Goal: Task Accomplishment & Management: Manage account settings

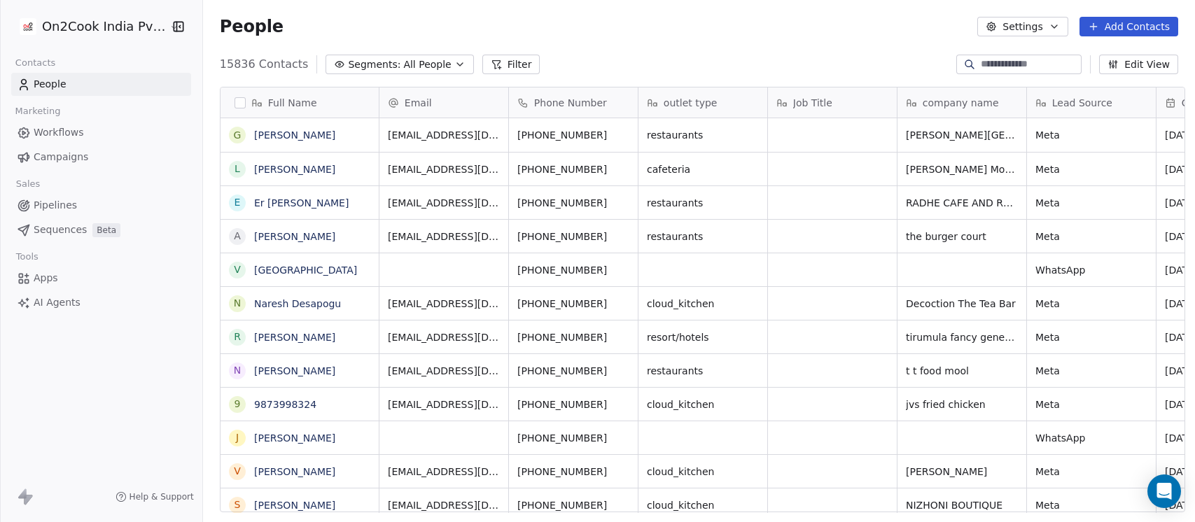
click at [424, 62] on span "All People" at bounding box center [427, 64] width 48 height 15
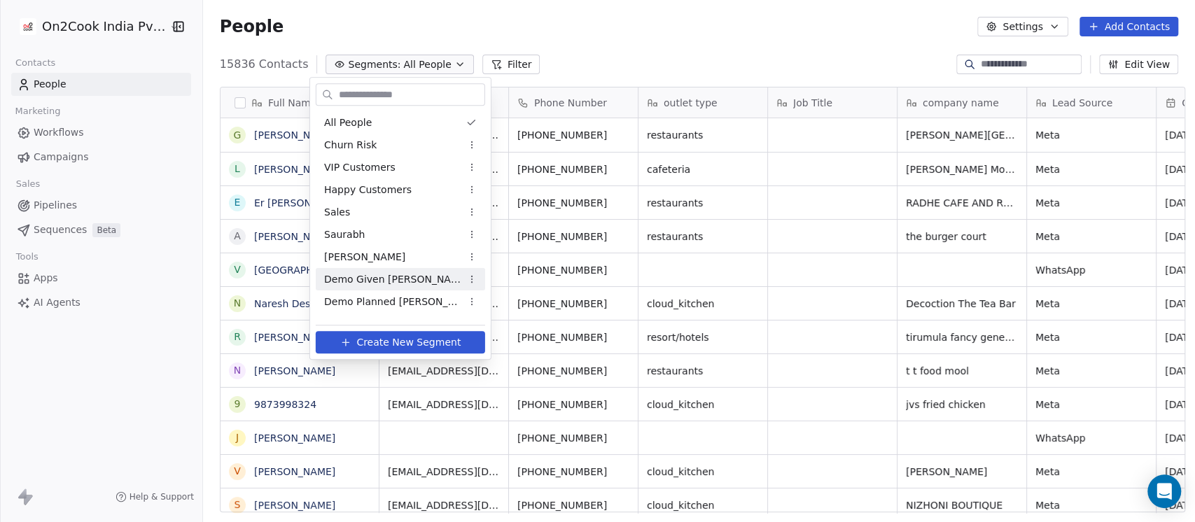
click at [372, 279] on span "Demo Given [PERSON_NAME]" at bounding box center [392, 279] width 137 height 15
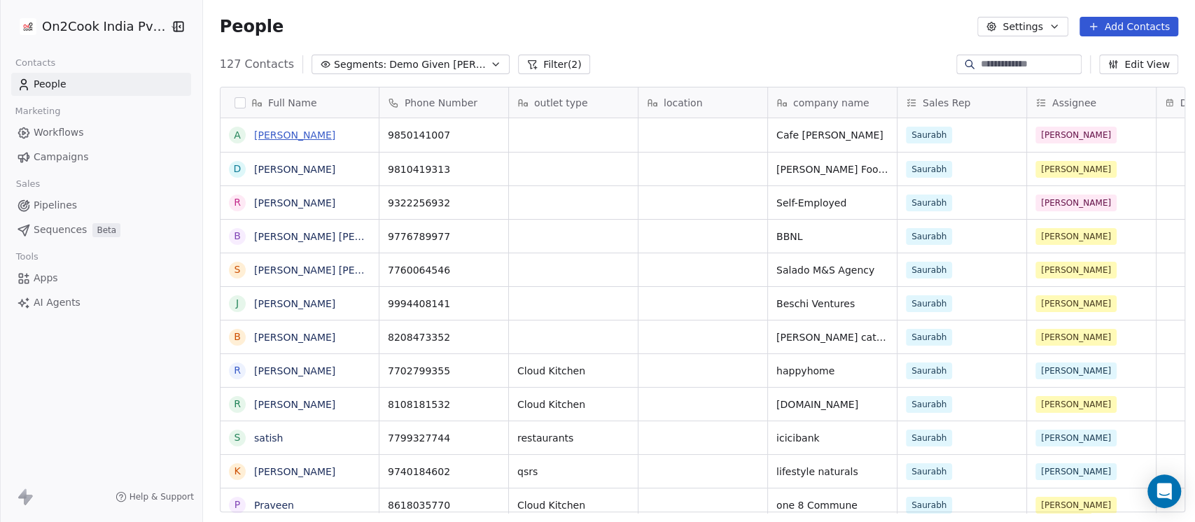
click at [275, 138] on link "Alvin de Souza" at bounding box center [294, 134] width 81 height 11
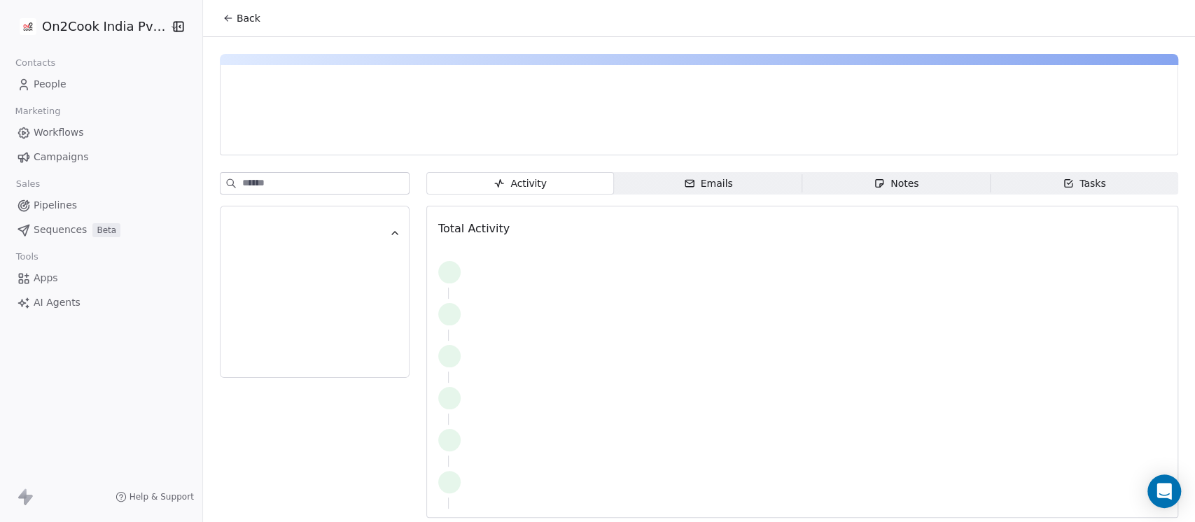
click at [932, 188] on span "Notes Notes" at bounding box center [896, 183] width 188 height 22
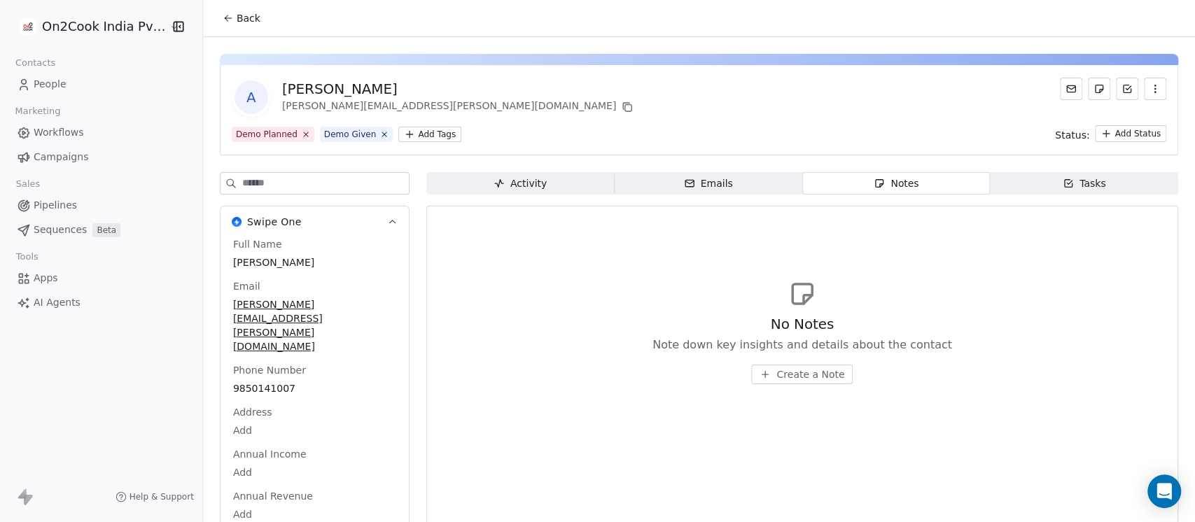
click at [785, 376] on span "Create a Note" at bounding box center [810, 374] width 68 height 14
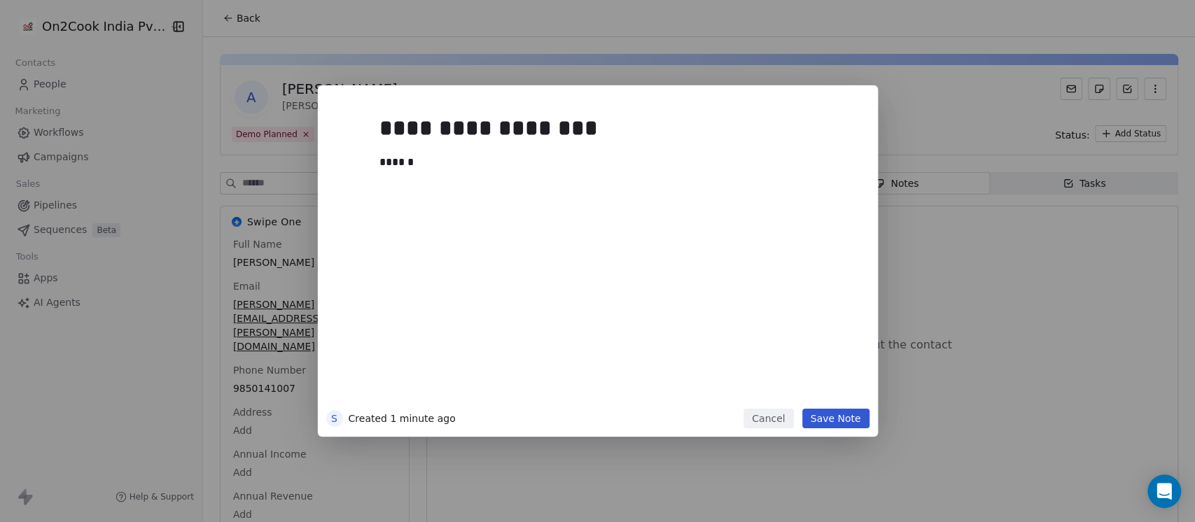
click at [728, 248] on div "**********" at bounding box center [618, 255] width 479 height 298
click at [510, 161] on div "******" at bounding box center [611, 162] width 465 height 17
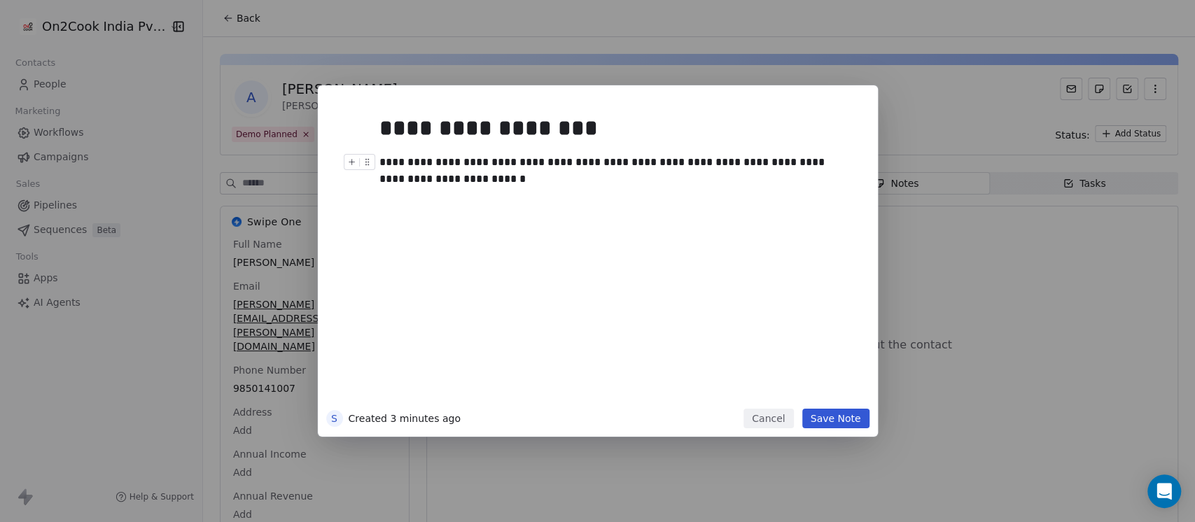
click at [680, 164] on div "**********" at bounding box center [611, 171] width 465 height 34
click at [834, 421] on button "Save Note" at bounding box center [835, 419] width 67 height 20
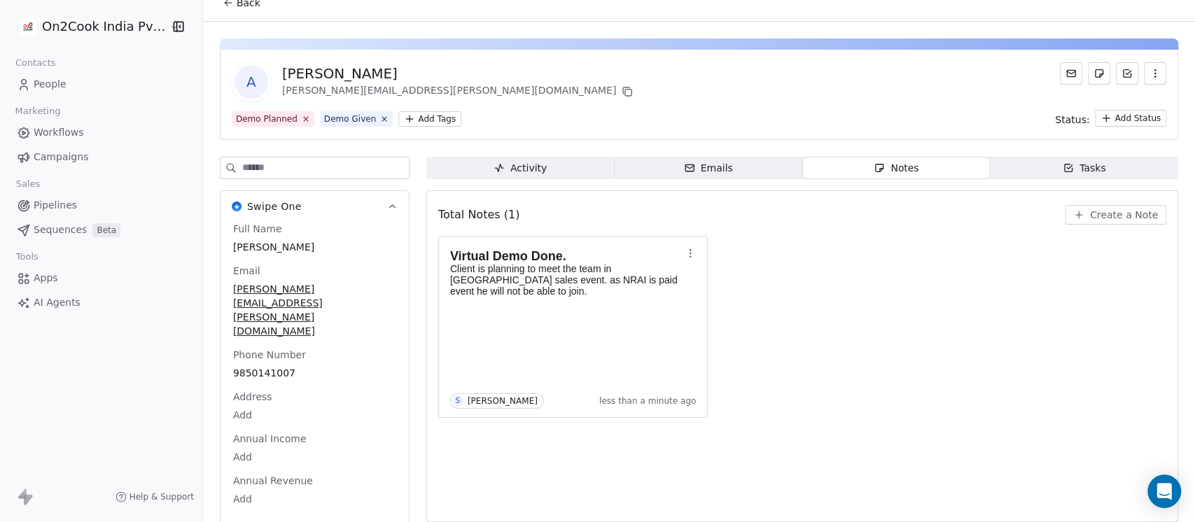
scroll to position [23, 0]
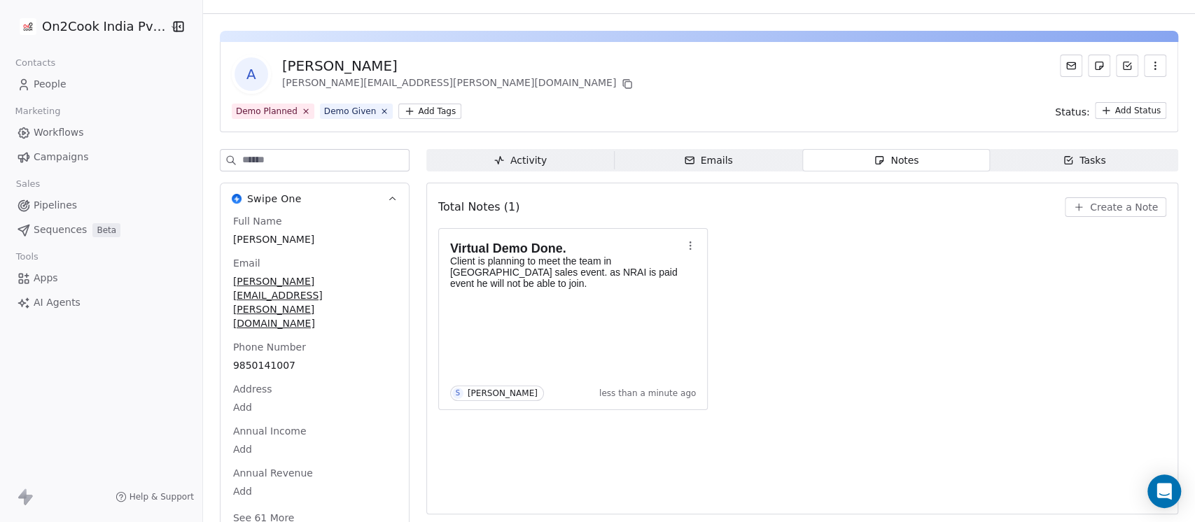
click at [258, 505] on button "See 61 More" at bounding box center [264, 517] width 78 height 25
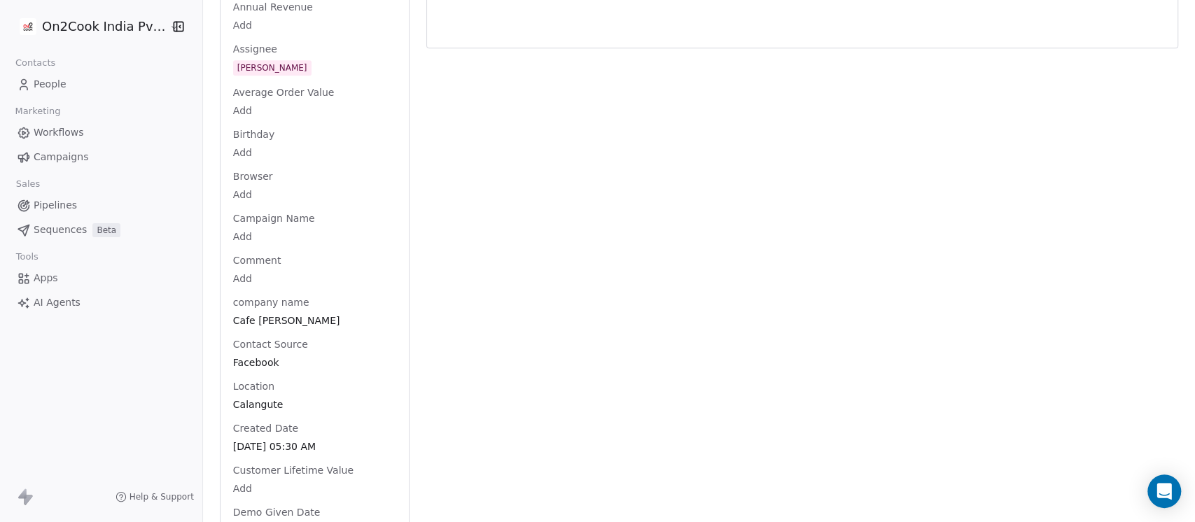
scroll to position [447, 0]
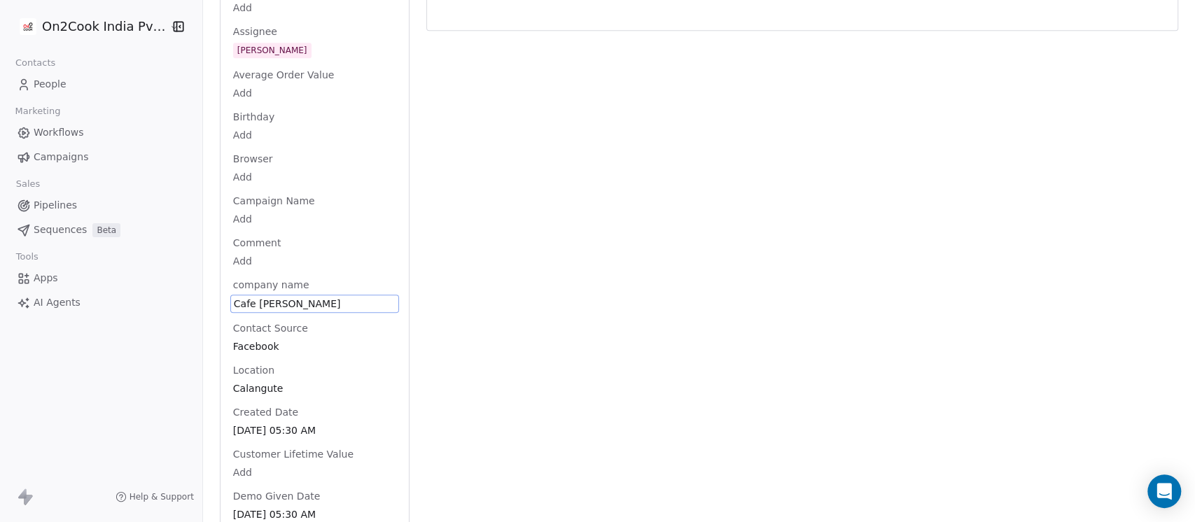
click at [293, 297] on span "Cafe [PERSON_NAME]" at bounding box center [315, 304] width 162 height 14
click at [293, 258] on textarea "**********" at bounding box center [300, 274] width 152 height 43
click at [294, 260] on textarea "**********" at bounding box center [300, 274] width 152 height 43
drag, startPoint x: 302, startPoint y: 265, endPoint x: 225, endPoint y: 260, distance: 77.2
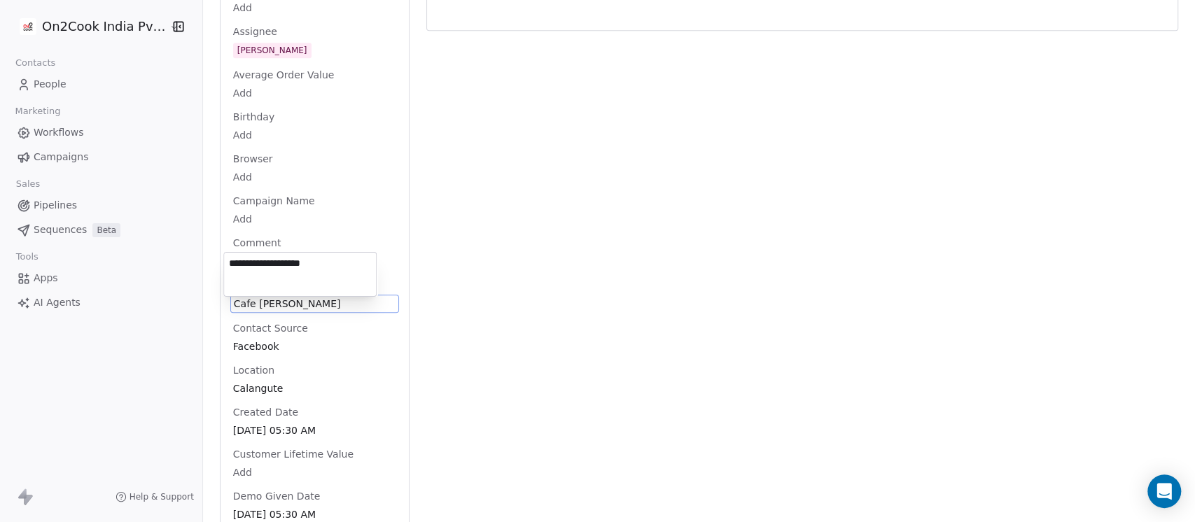
click at [225, 260] on textarea "**********" at bounding box center [300, 274] width 152 height 43
click at [292, 260] on textarea "**********" at bounding box center [300, 274] width 152 height 43
click at [270, 265] on textarea "**********" at bounding box center [300, 274] width 152 height 43
click at [328, 129] on html "On2Cook India Pvt. Ltd. Contacts People Marketing Workflows Campaigns Sales Pip…" at bounding box center [597, 261] width 1195 height 522
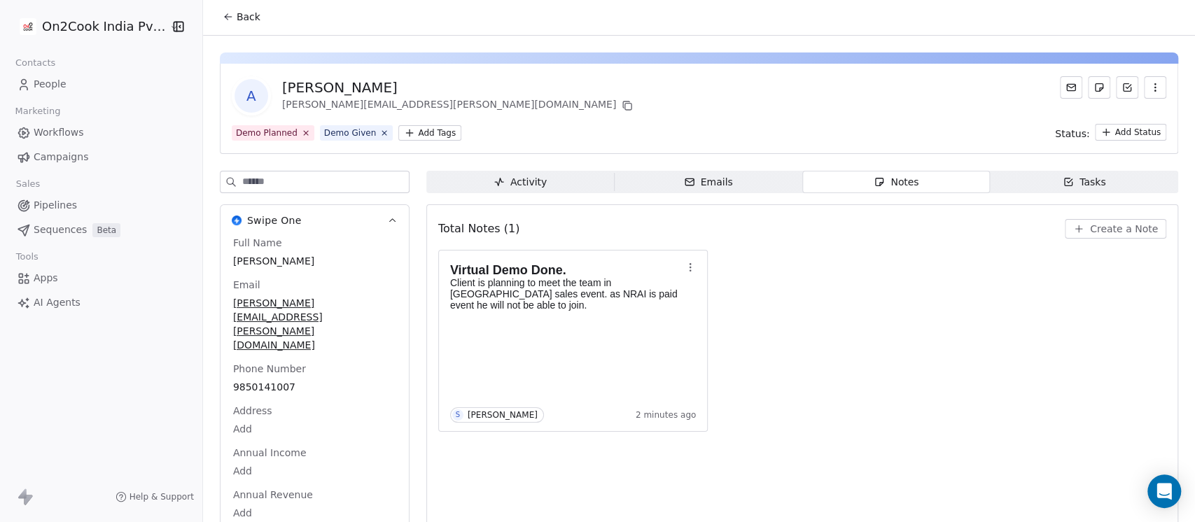
scroll to position [0, 0]
click at [297, 256] on span "Alvin de Souza" at bounding box center [315, 263] width 162 height 14
click at [297, 256] on span "Alvin de Souza" at bounding box center [315, 262] width 162 height 14
type textarea "**********"
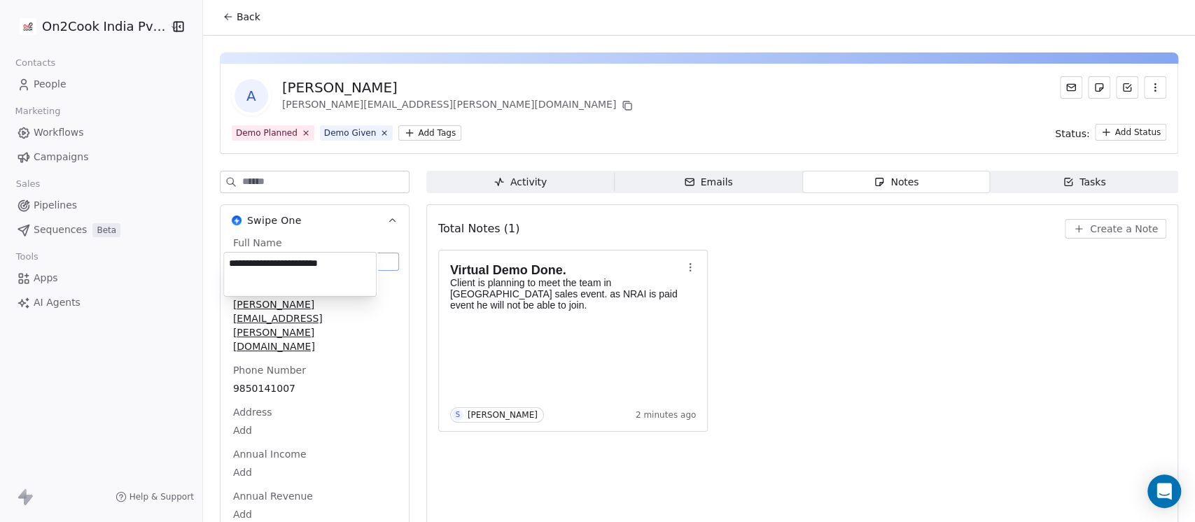
click at [580, 85] on html "On2Cook India Pvt. Ltd. Contacts People Marketing Workflows Campaigns Sales Pip…" at bounding box center [597, 261] width 1195 height 522
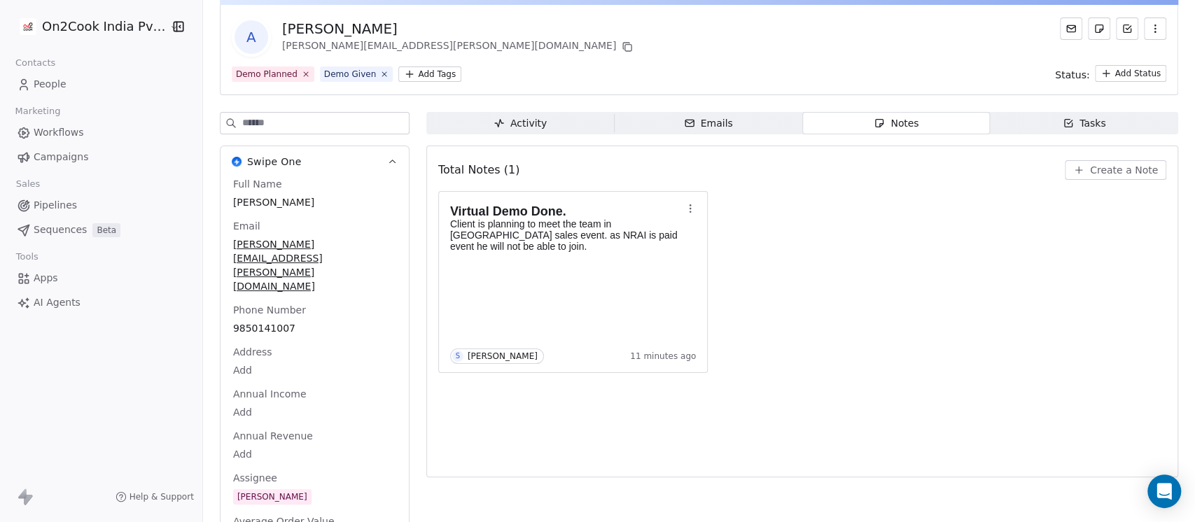
scroll to position [0, 0]
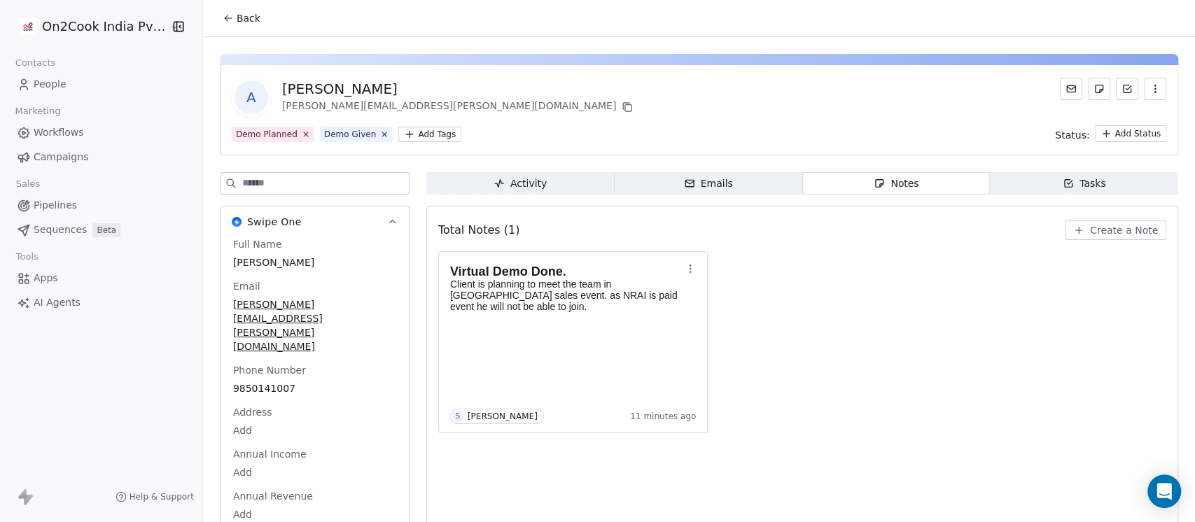
click at [232, 27] on button "Back" at bounding box center [241, 18] width 55 height 25
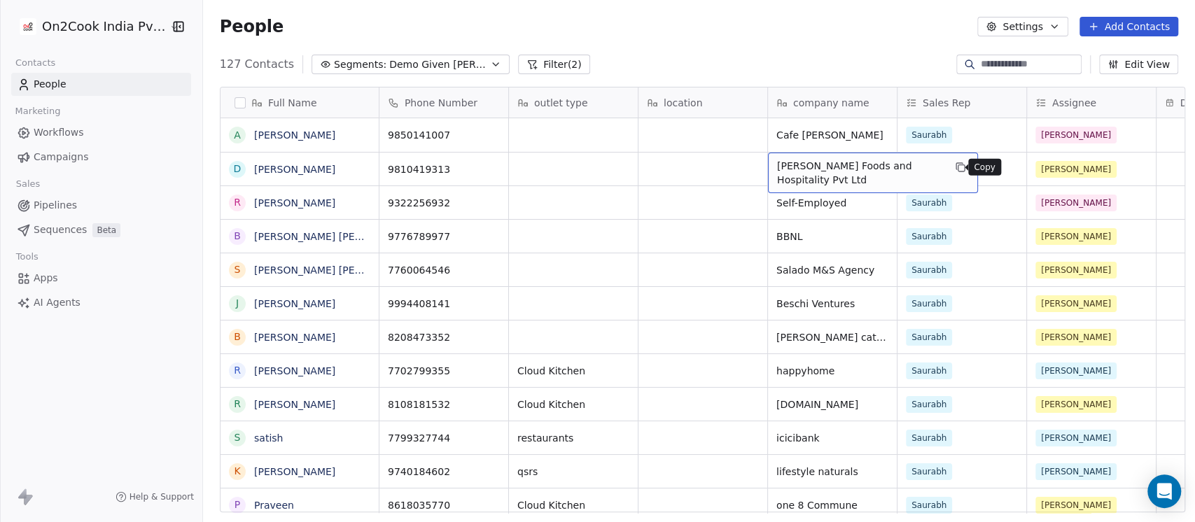
click at [955, 168] on icon "grid" at bounding box center [960, 167] width 11 height 11
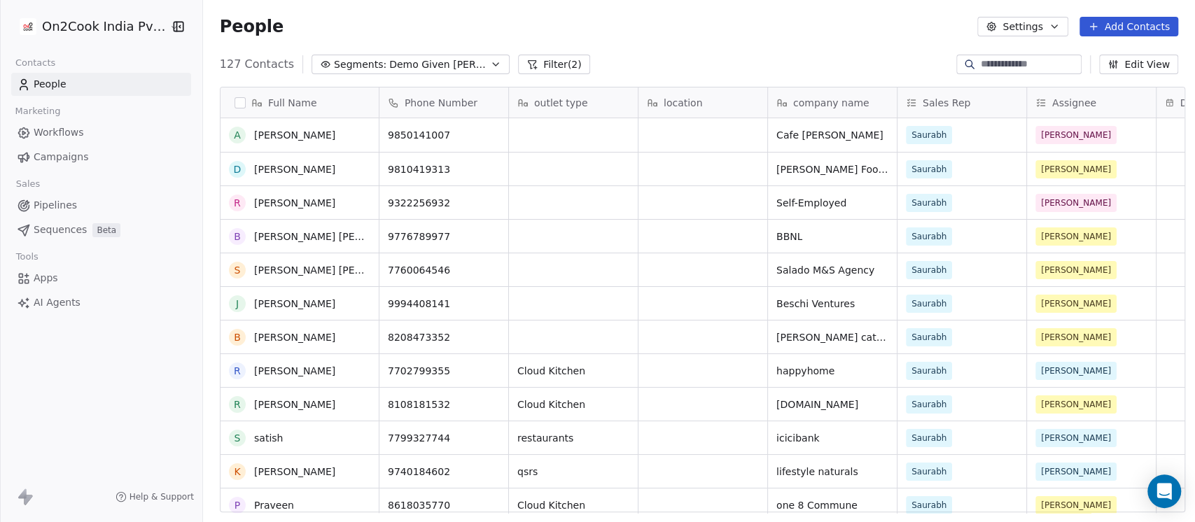
scroll to position [124, 0]
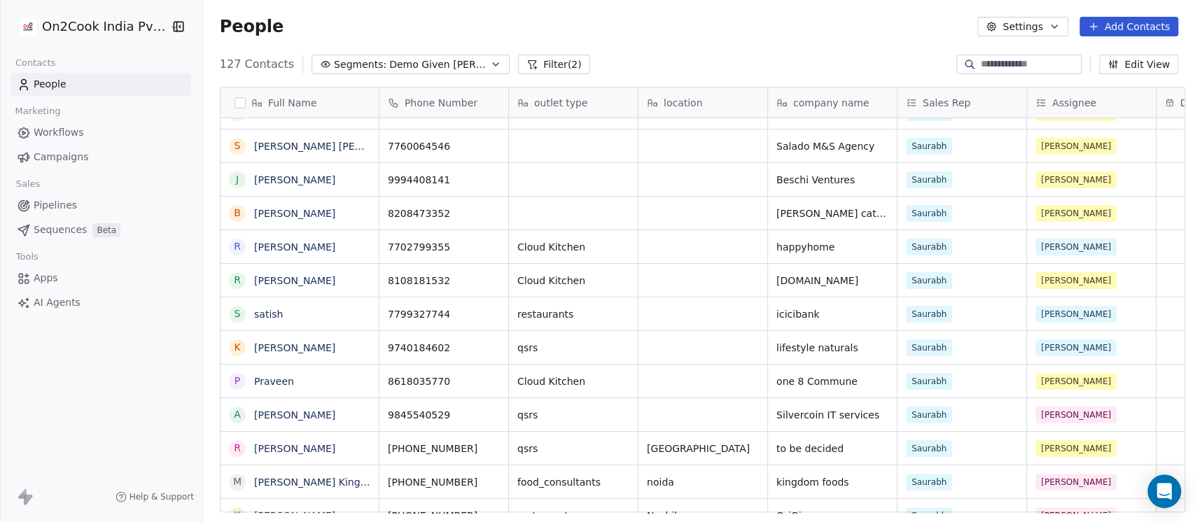
click at [981, 64] on input at bounding box center [1030, 64] width 98 height 14
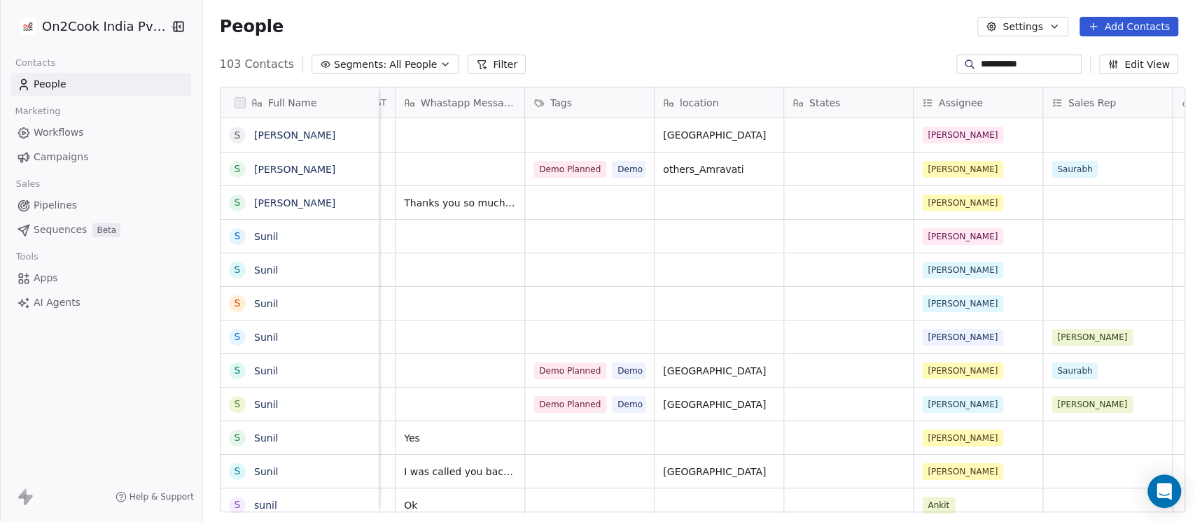
scroll to position [0, 933]
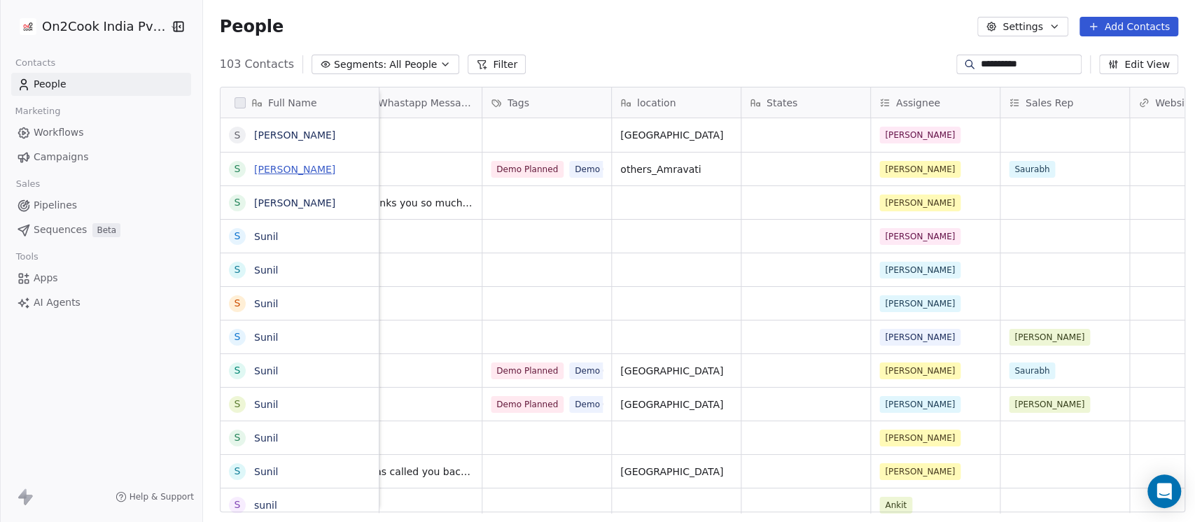
type input "**********"
click at [276, 173] on link "Sunil Ware" at bounding box center [294, 169] width 81 height 11
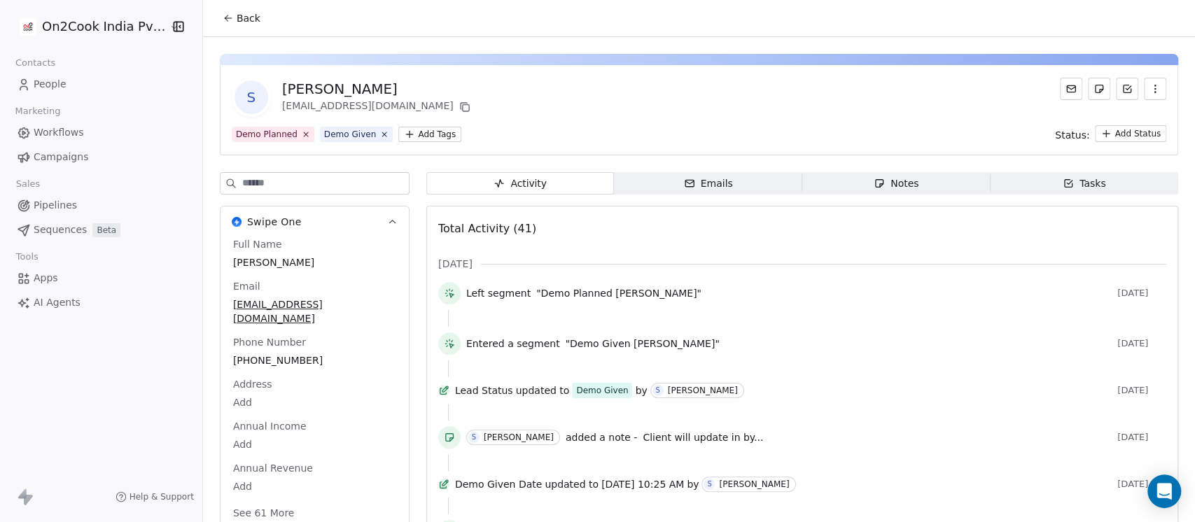
scroll to position [124, 0]
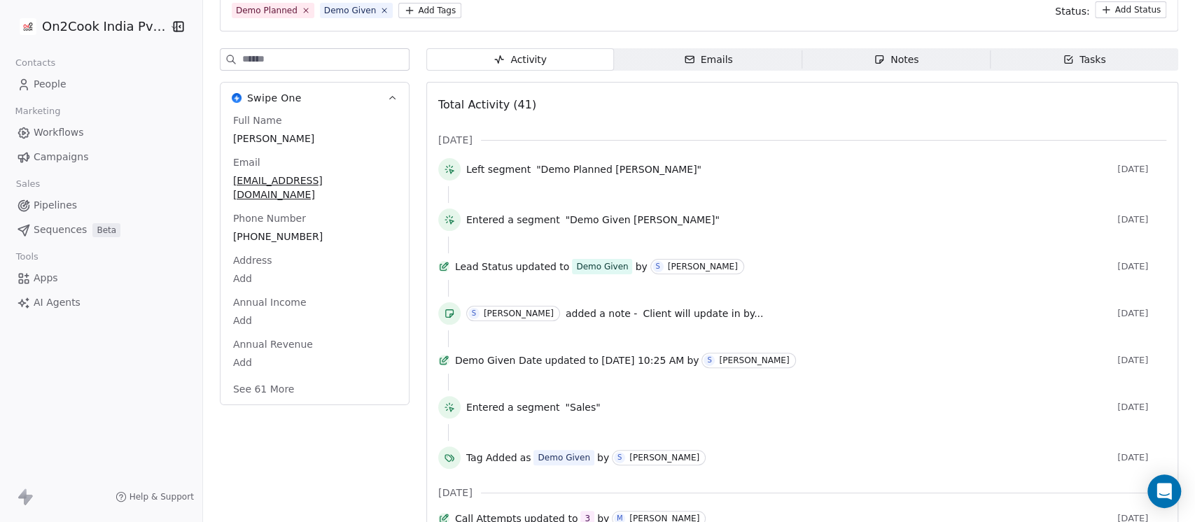
click at [888, 66] on span "Notes Notes" at bounding box center [896, 59] width 188 height 22
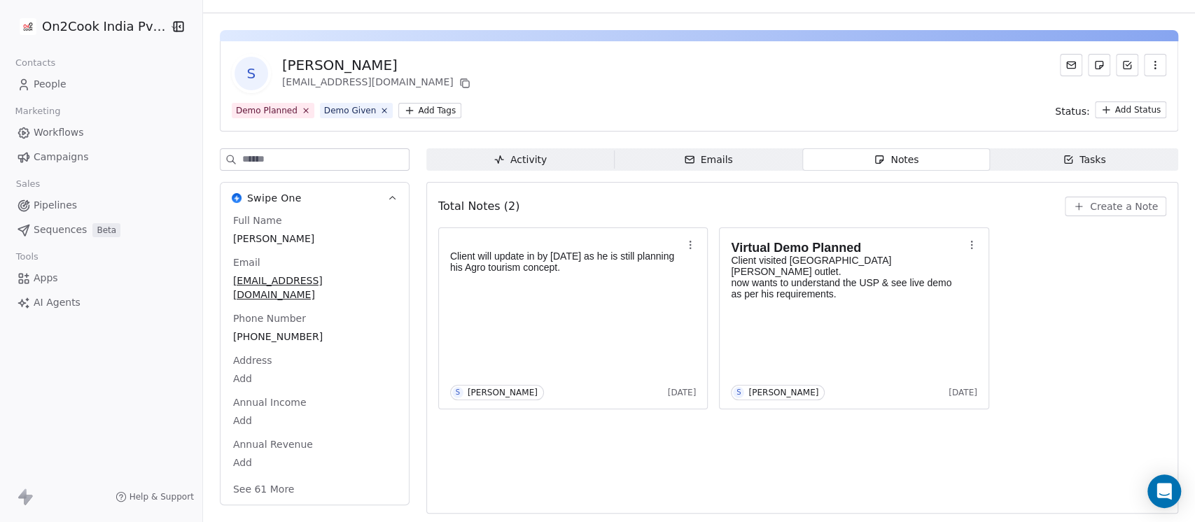
scroll to position [23, 0]
click at [1103, 214] on button "Create a Note" at bounding box center [1115, 207] width 101 height 20
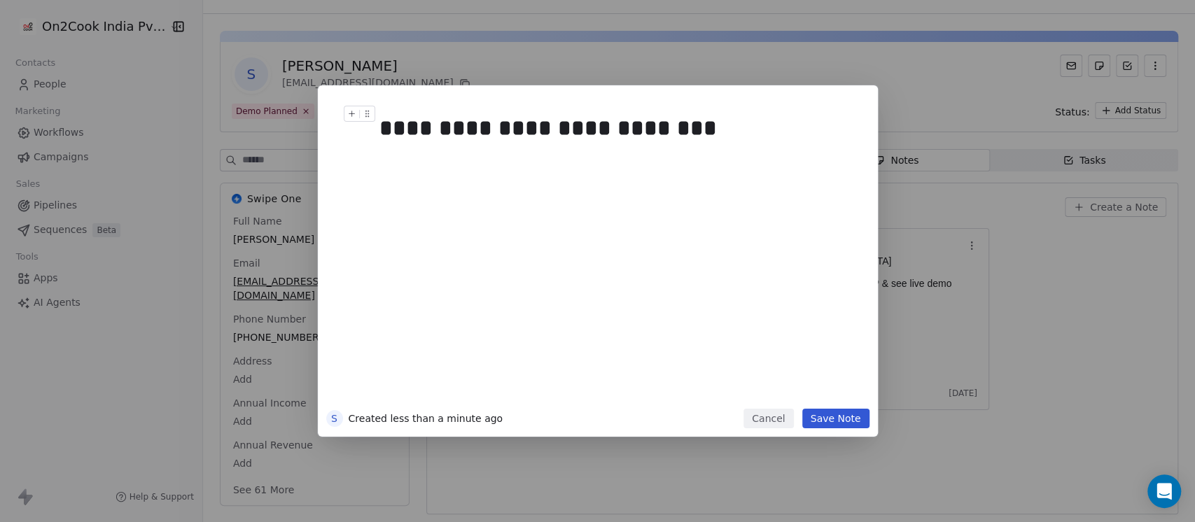
click at [577, 132] on div "**********" at bounding box center [611, 128] width 465 height 34
click at [687, 131] on div "**********" at bounding box center [611, 128] width 465 height 34
click at [829, 424] on button "Save Note" at bounding box center [835, 419] width 67 height 20
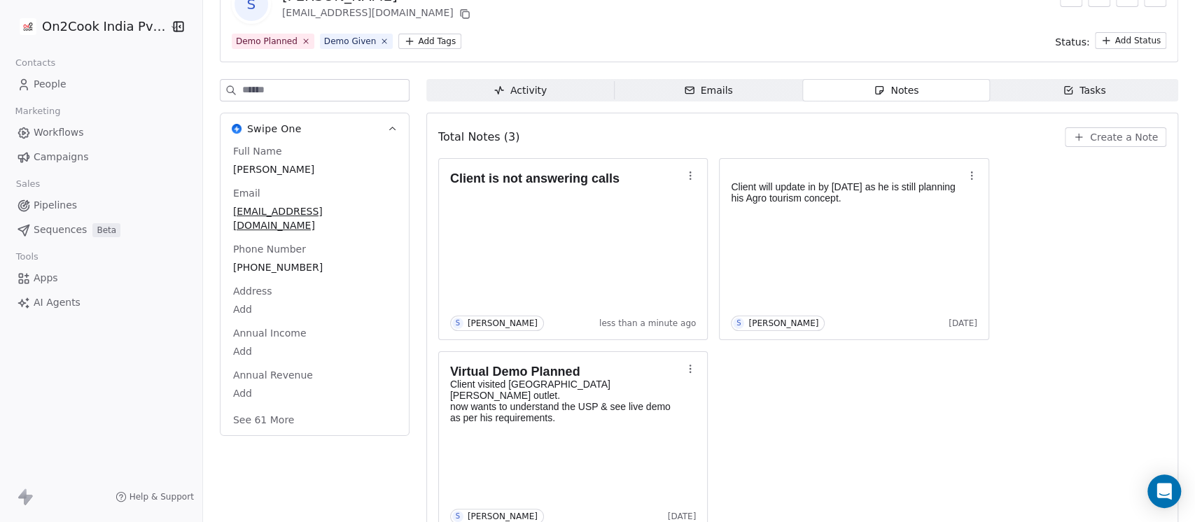
scroll to position [122, 0]
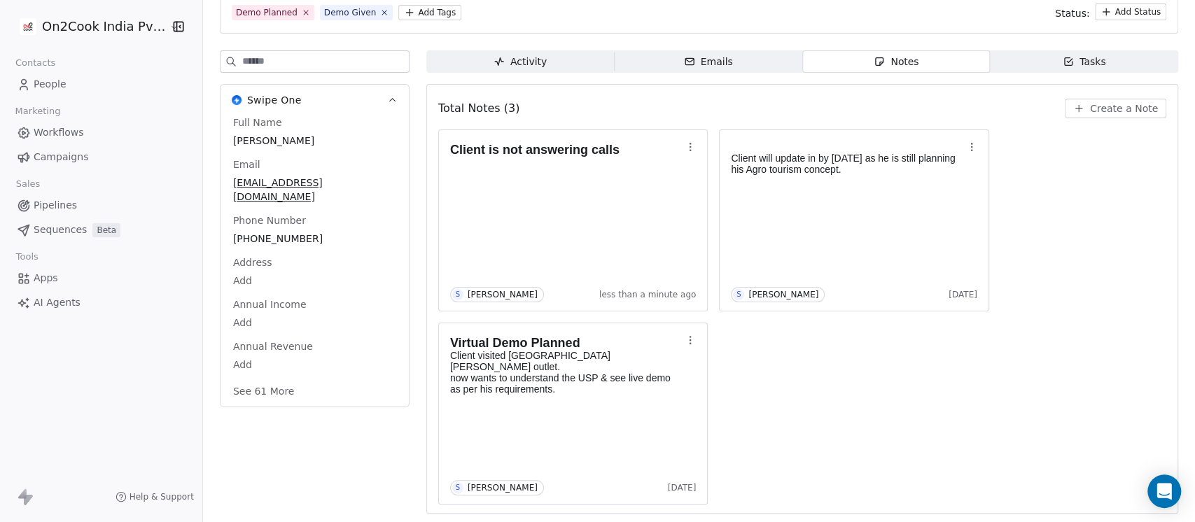
click at [258, 379] on button "See 61 More" at bounding box center [264, 391] width 78 height 25
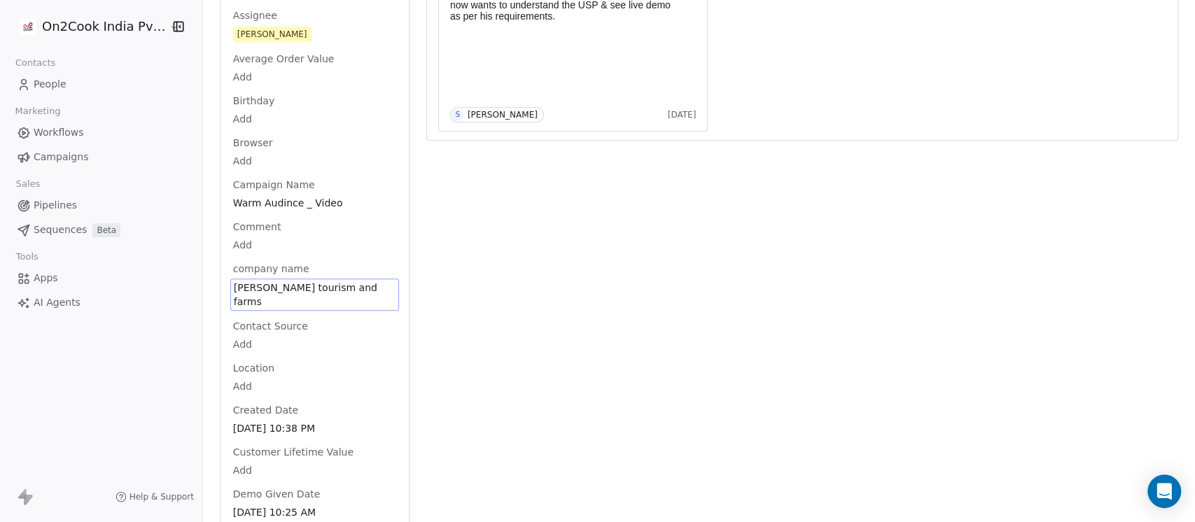
scroll to position [507, 0]
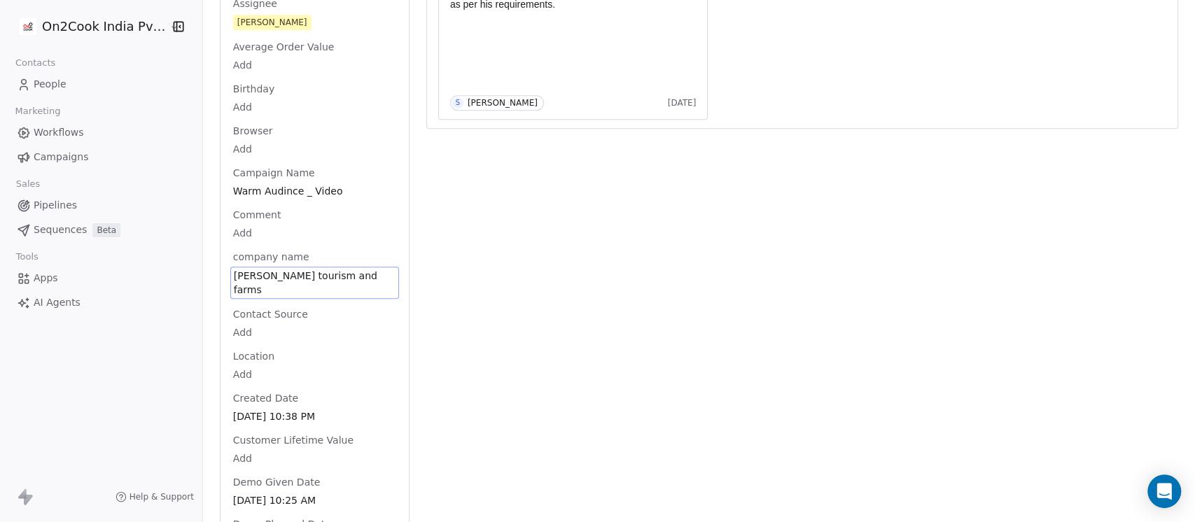
click at [237, 269] on span "Vanashri Agro tourism and farms" at bounding box center [315, 283] width 162 height 28
drag, startPoint x: 230, startPoint y: 262, endPoint x: 273, endPoint y: 275, distance: 45.2
click at [273, 275] on textarea "**********" at bounding box center [300, 274] width 152 height 43
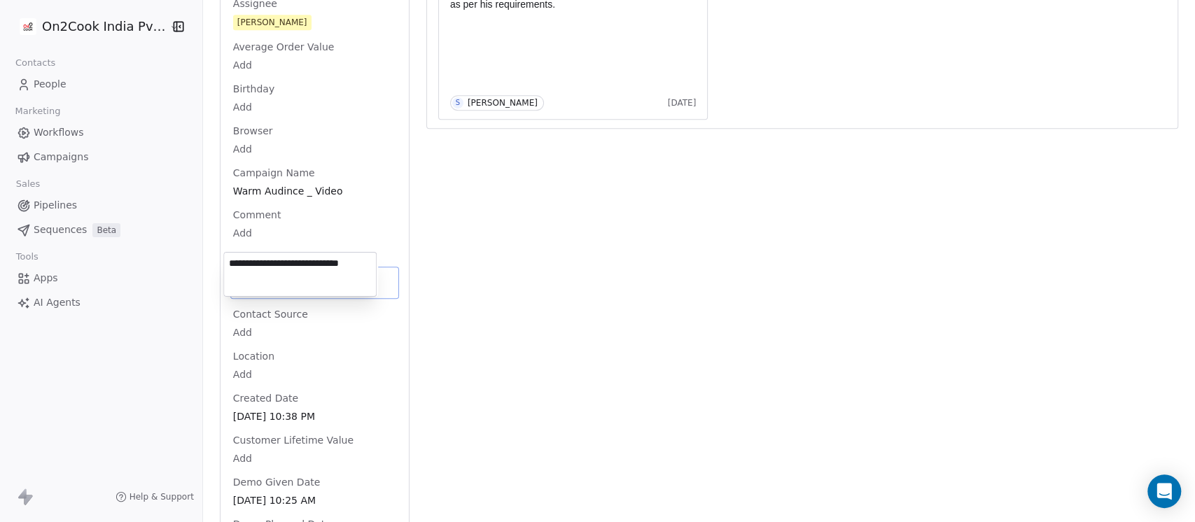
click at [620, 230] on html "On2Cook India Pvt. Ltd. Contacts People Marketing Workflows Campaigns Sales Pip…" at bounding box center [597, 261] width 1195 height 522
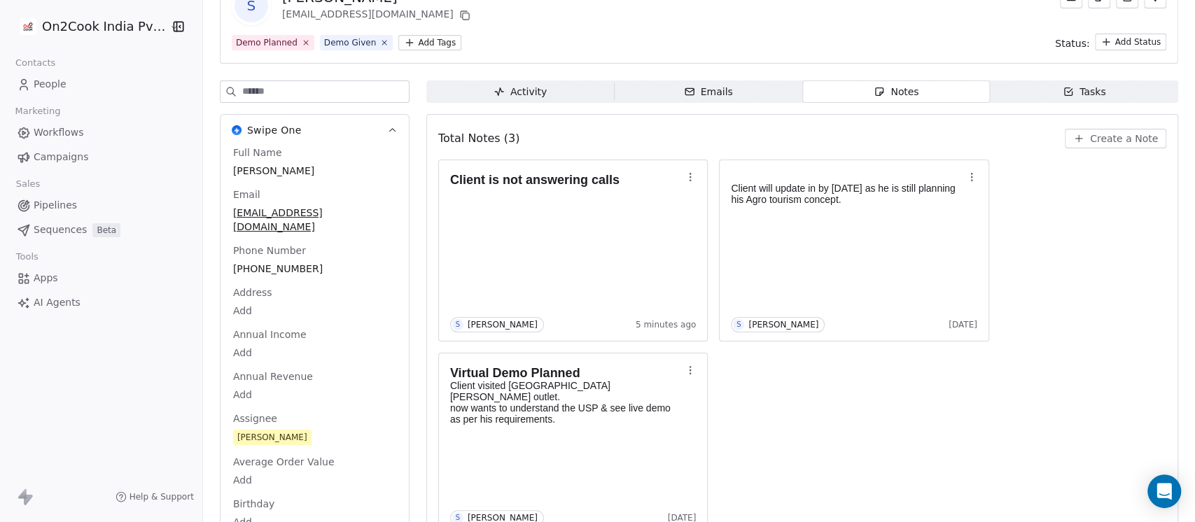
scroll to position [0, 0]
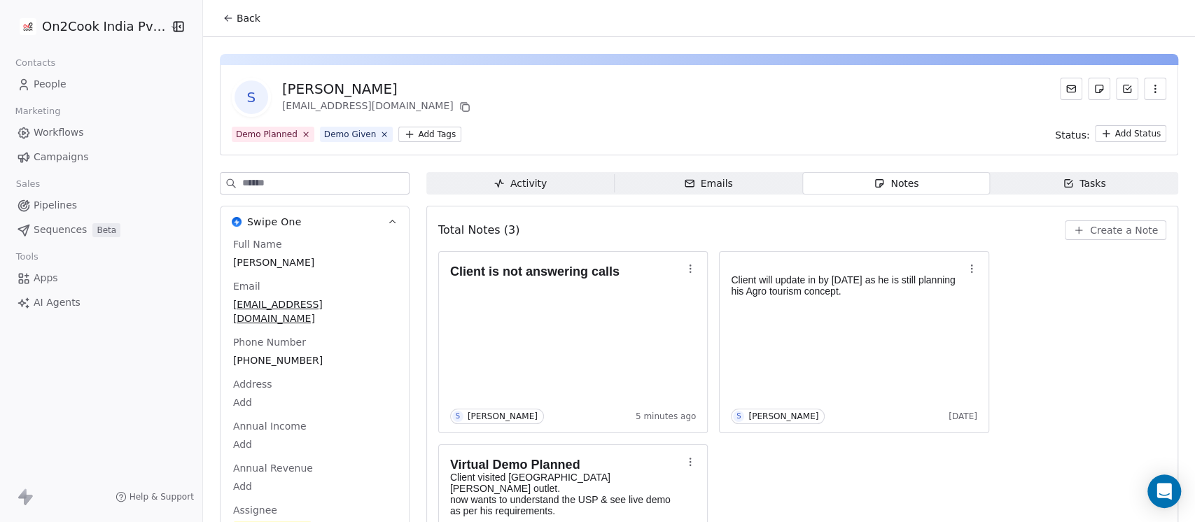
click at [240, 14] on span "Back" at bounding box center [249, 18] width 24 height 14
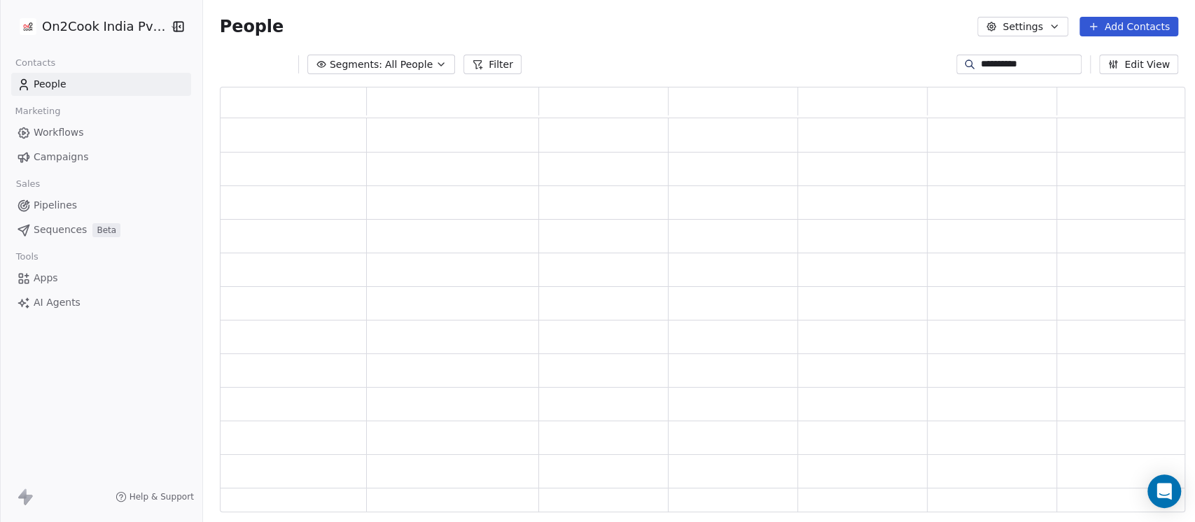
scroll to position [412, 951]
click at [1064, 64] on input "**********" at bounding box center [1030, 64] width 98 height 14
click at [713, 22] on div "People Settings Add Contacts" at bounding box center [699, 27] width 958 height 20
click at [395, 65] on span "All People" at bounding box center [409, 64] width 48 height 15
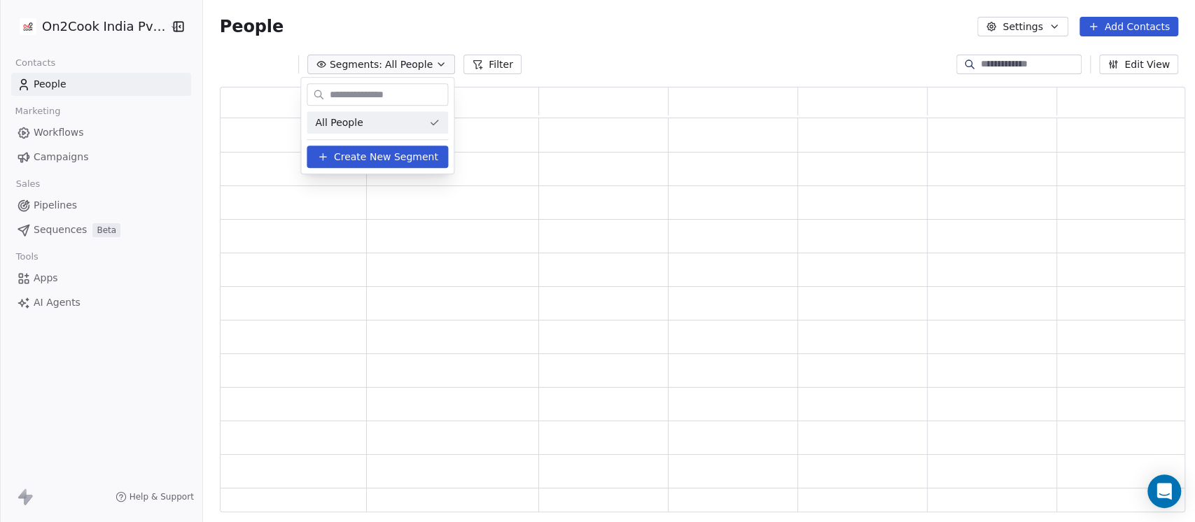
click at [561, 10] on html "On2Cook India Pvt. Ltd. Contacts People Marketing Workflows Campaigns Sales Pip…" at bounding box center [597, 261] width 1195 height 522
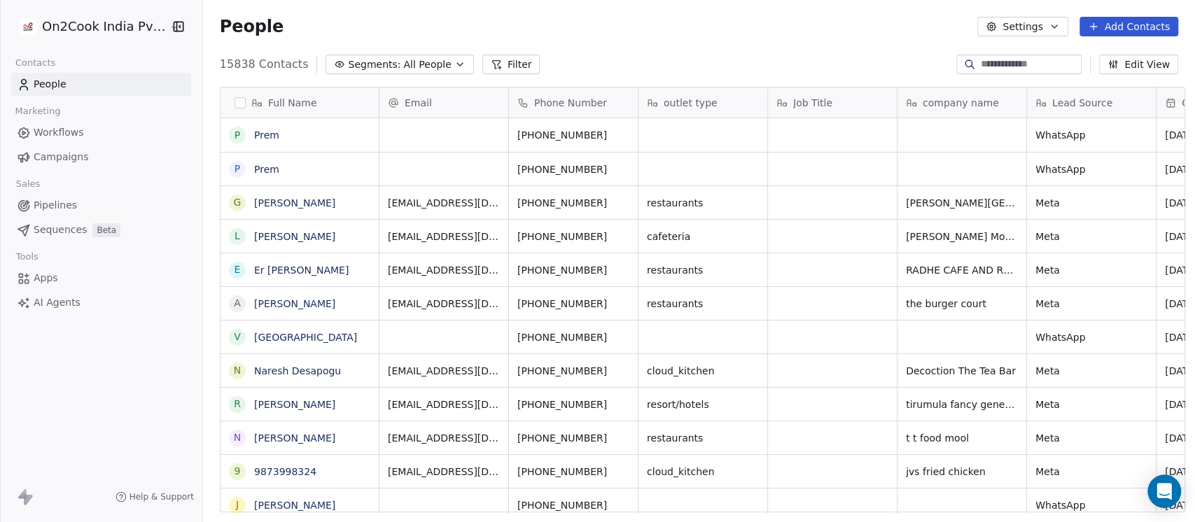
scroll to position [445, 984]
click at [454, 64] on icon "button" at bounding box center [459, 64] width 11 height 11
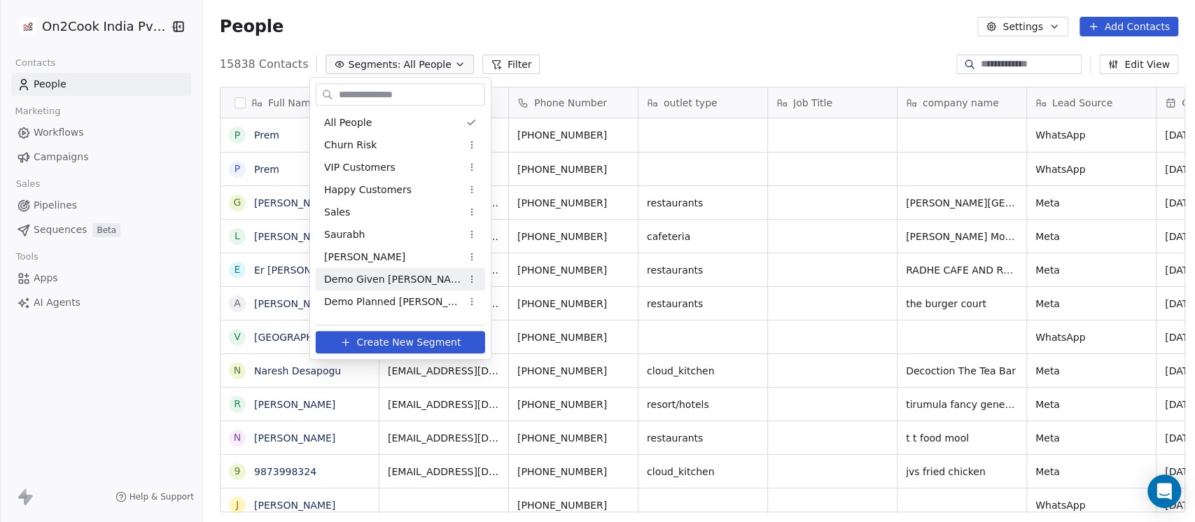
click at [364, 274] on span "Demo Given [PERSON_NAME]" at bounding box center [392, 279] width 137 height 15
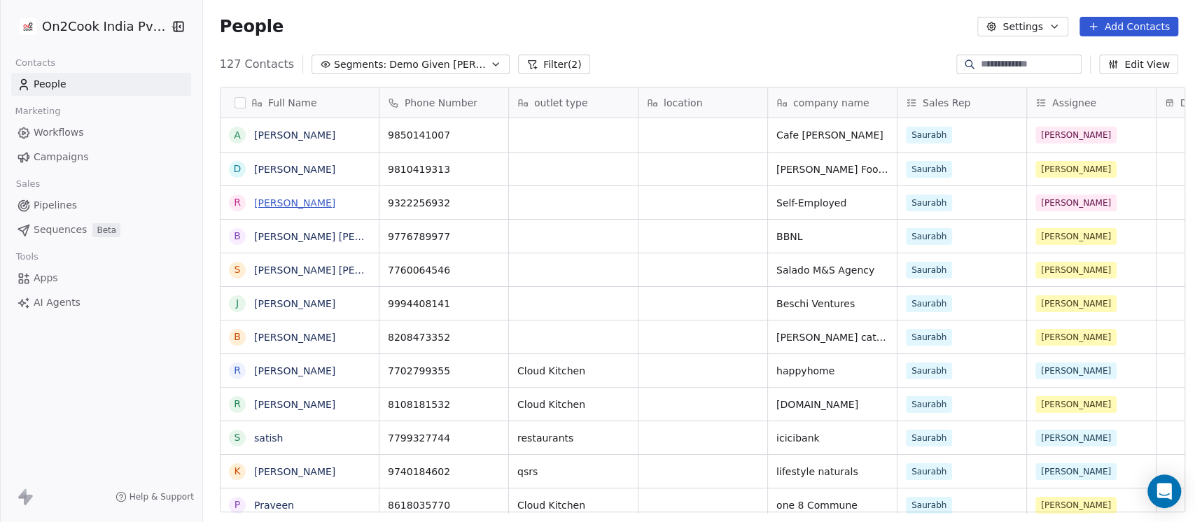
click at [309, 206] on link "[PERSON_NAME]" at bounding box center [294, 202] width 81 height 11
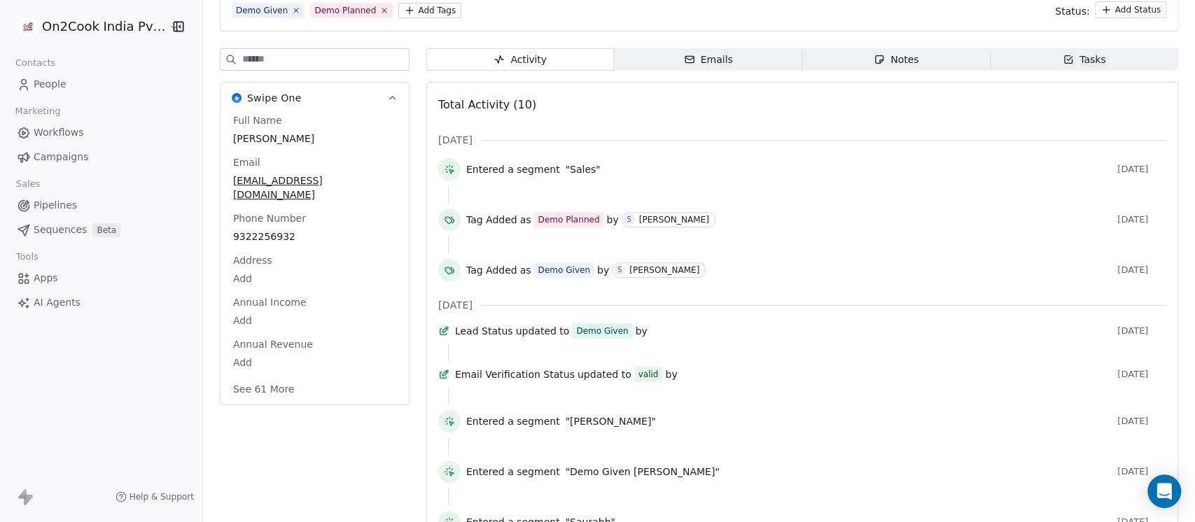
scroll to position [248, 0]
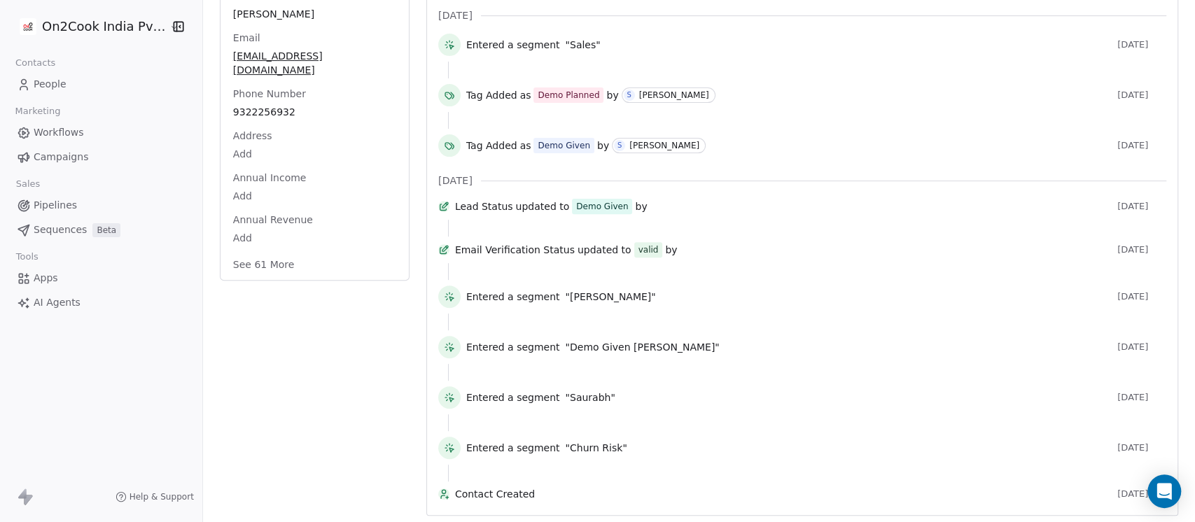
click at [248, 252] on button "See 61 More" at bounding box center [264, 264] width 78 height 25
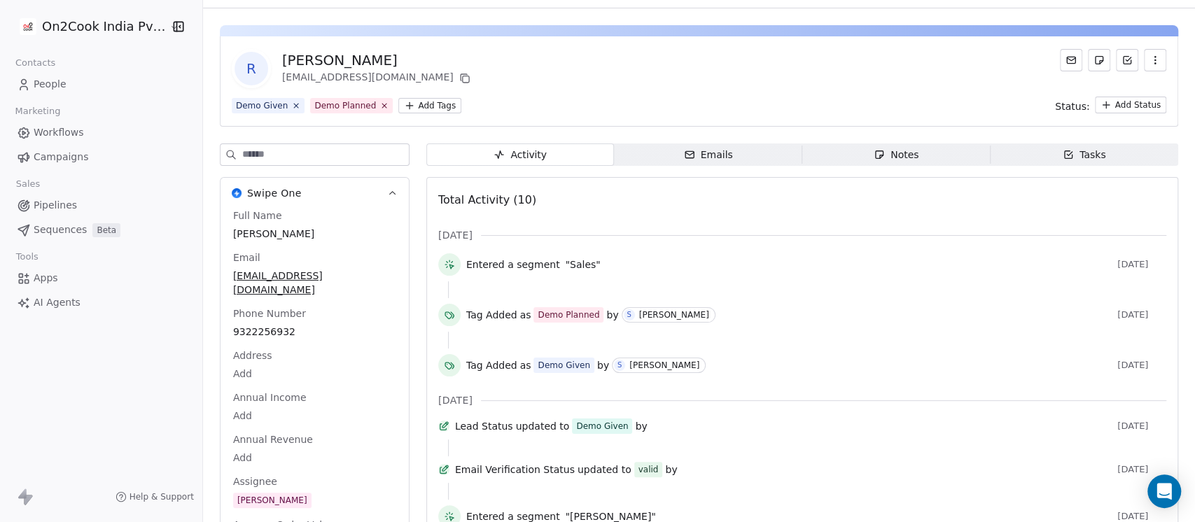
scroll to position [0, 0]
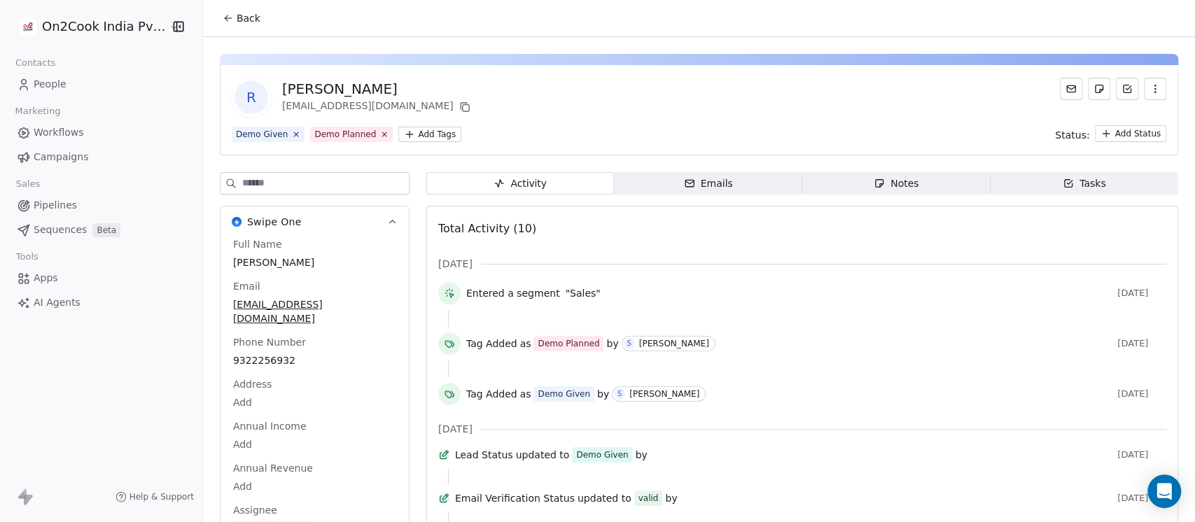
click at [874, 186] on icon "button" at bounding box center [879, 183] width 11 height 11
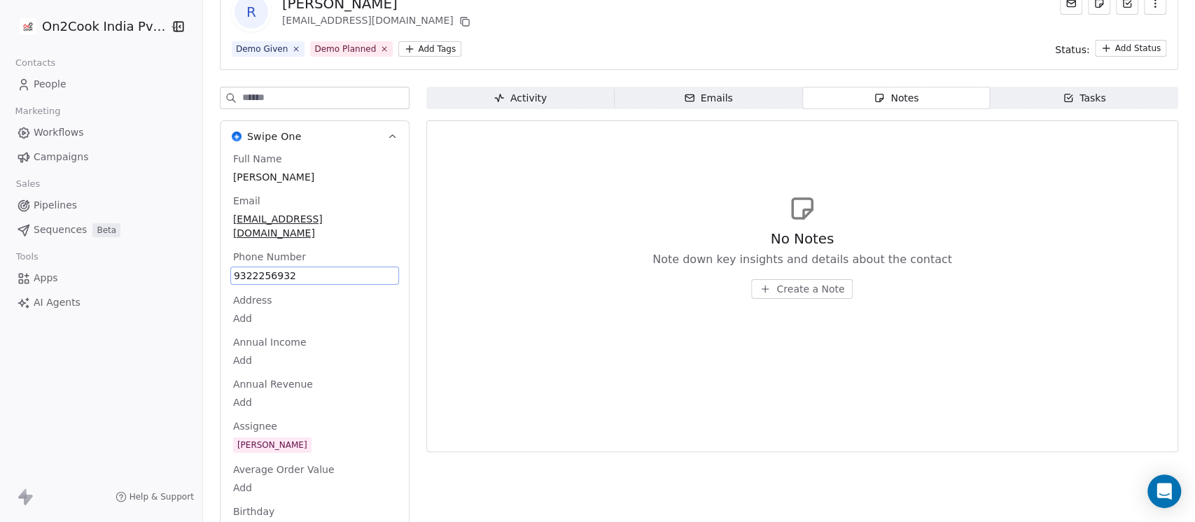
click at [287, 269] on span "9322256932" at bounding box center [315, 276] width 162 height 14
drag, startPoint x: 291, startPoint y: 263, endPoint x: 220, endPoint y: 267, distance: 70.8
click at [220, 267] on html "On2Cook India Pvt. Ltd. Contacts People Marketing Workflows Campaigns Sales Pip…" at bounding box center [597, 261] width 1195 height 522
click at [254, 272] on input "**********" at bounding box center [300, 269] width 148 height 28
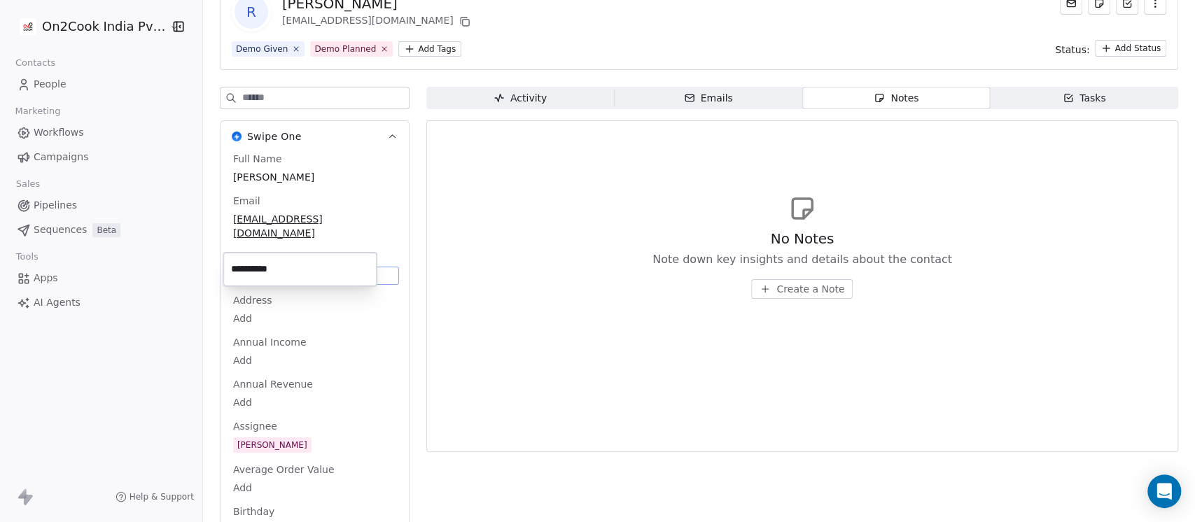
click at [254, 272] on input "**********" at bounding box center [300, 269] width 148 height 28
click at [315, 367] on html "On2Cook India Pvt. Ltd. Contacts People Marketing Workflows Campaigns Sales Pip…" at bounding box center [597, 261] width 1195 height 522
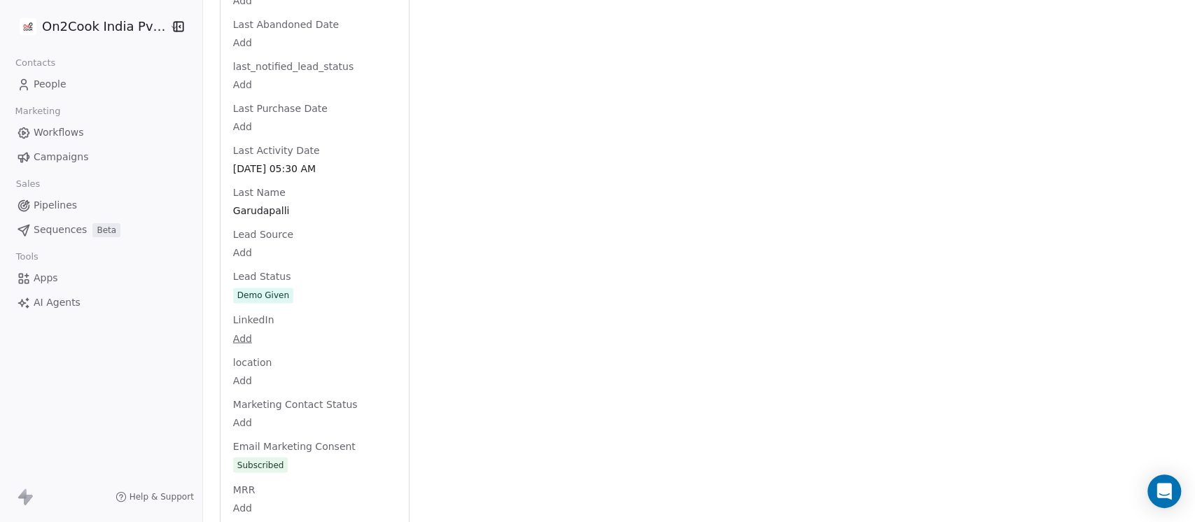
scroll to position [1475, 0]
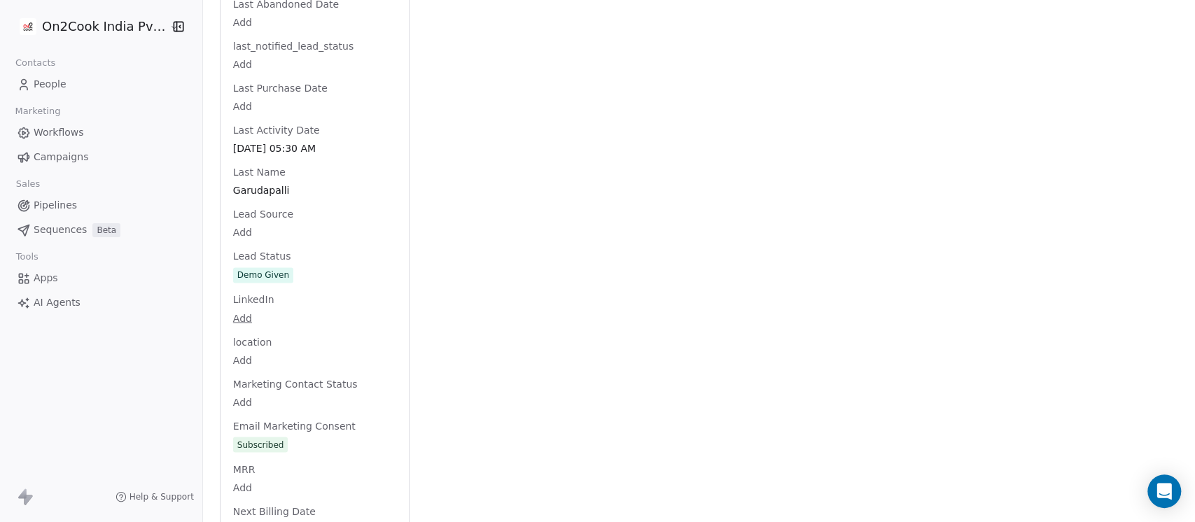
click at [295, 283] on div "Full Name [PERSON_NAME] Email [EMAIL_ADDRESS][DOMAIN_NAME] Phone Number [PHONE_…" at bounding box center [314, 176] width 169 height 2828
click at [302, 268] on span "Demo Given" at bounding box center [315, 275] width 162 height 15
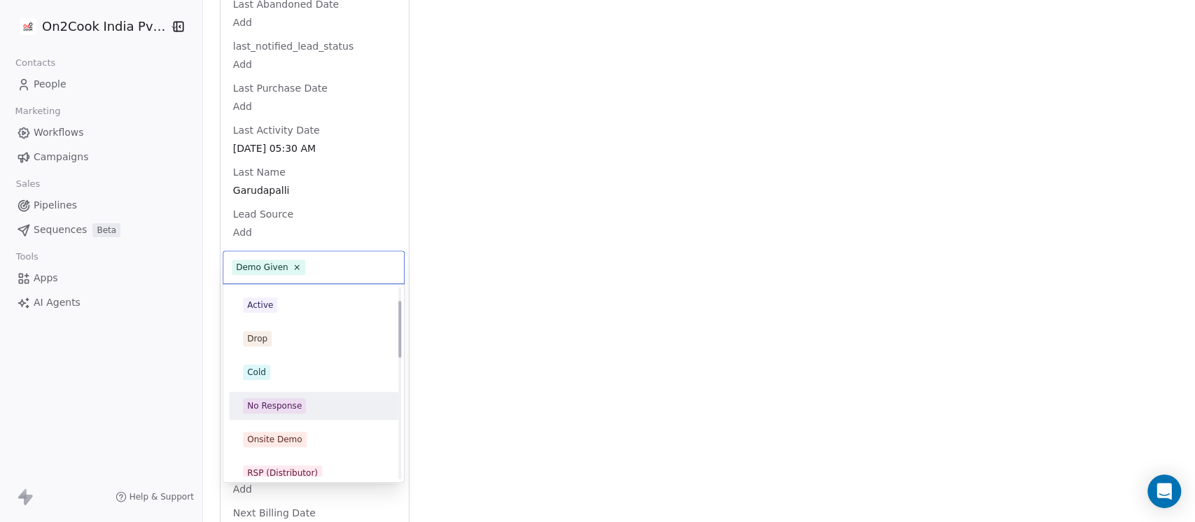
scroll to position [0, 0]
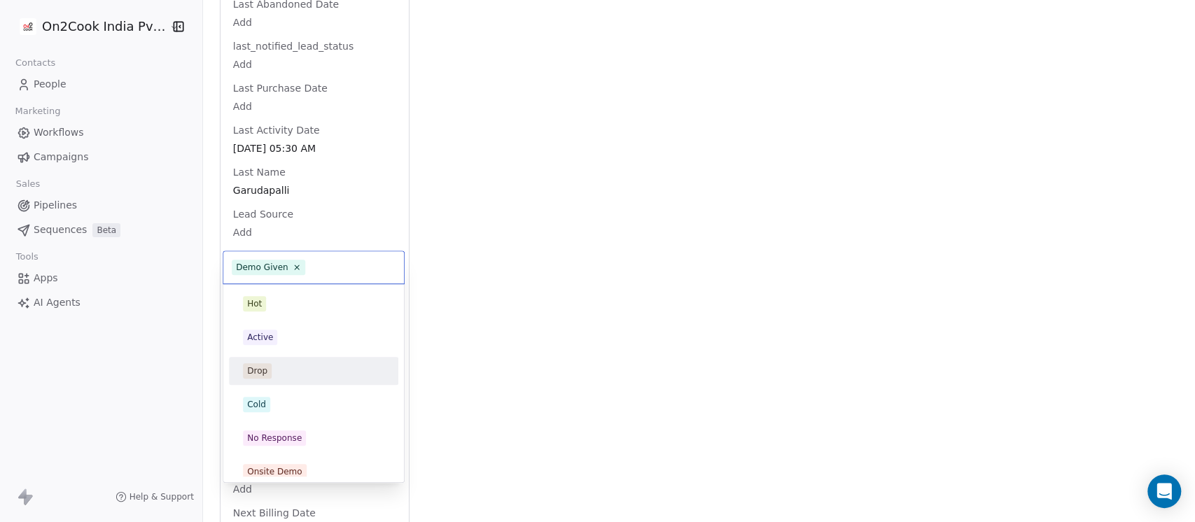
click at [286, 365] on div "Drop" at bounding box center [313, 370] width 141 height 15
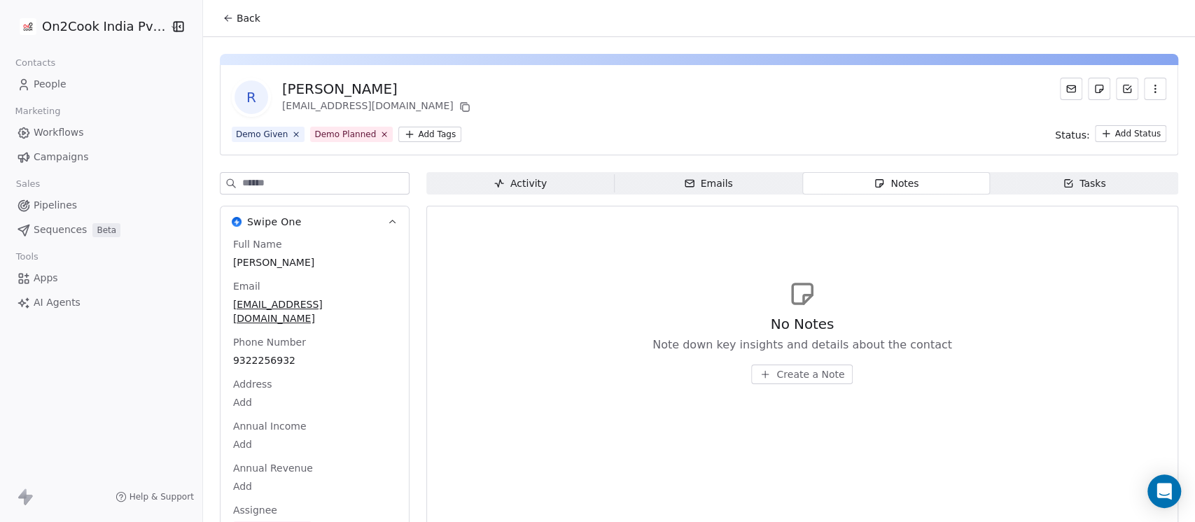
click at [800, 372] on span "Create a Note" at bounding box center [810, 374] width 68 height 14
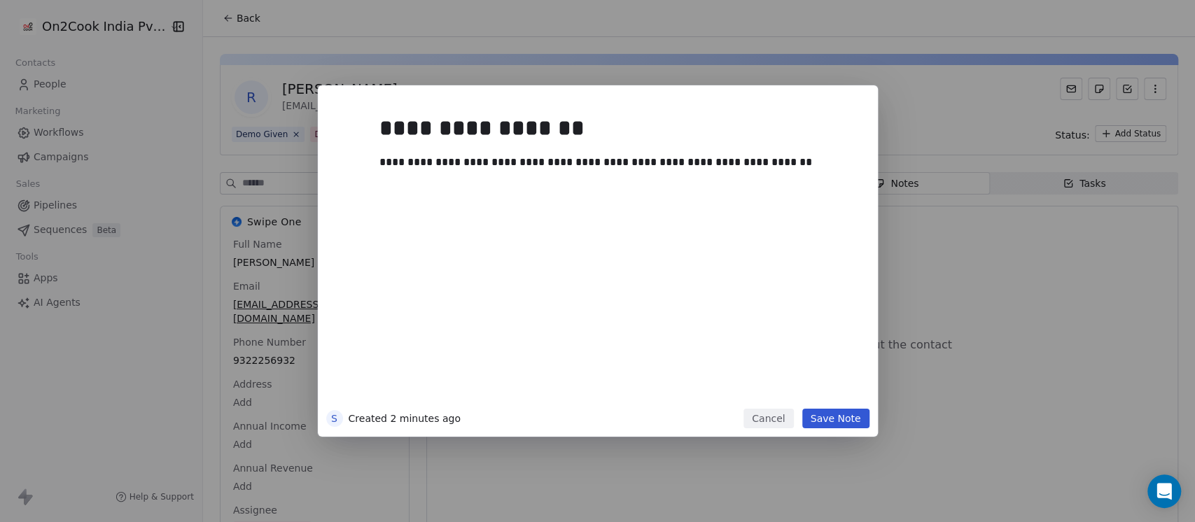
click at [832, 419] on button "Save Note" at bounding box center [835, 419] width 67 height 20
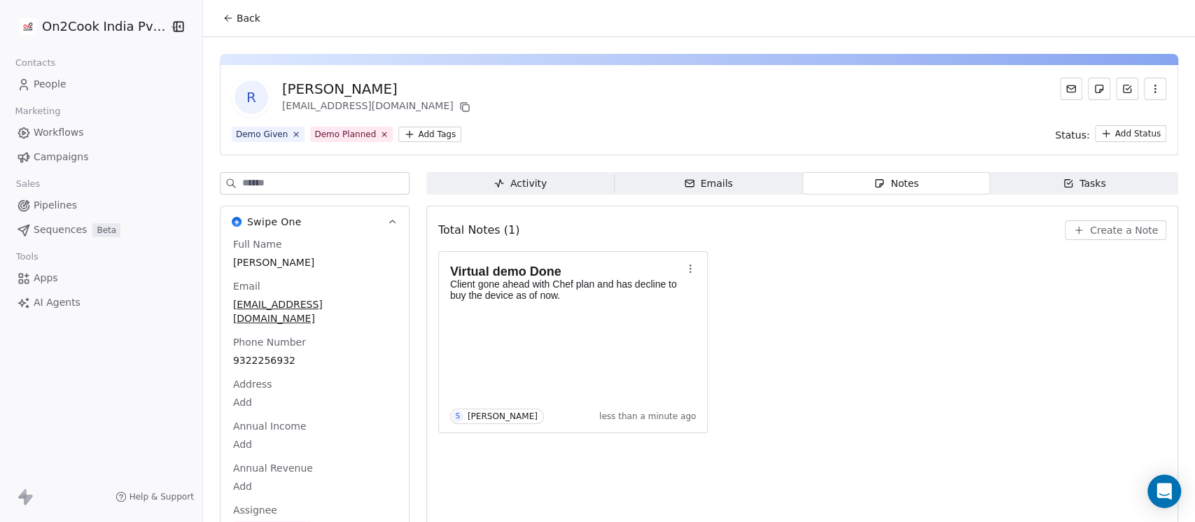
click at [405, 136] on html "On2Cook India Pvt. Ltd. Contacts People Marketing Workflows Campaigns Sales Pip…" at bounding box center [597, 261] width 1195 height 522
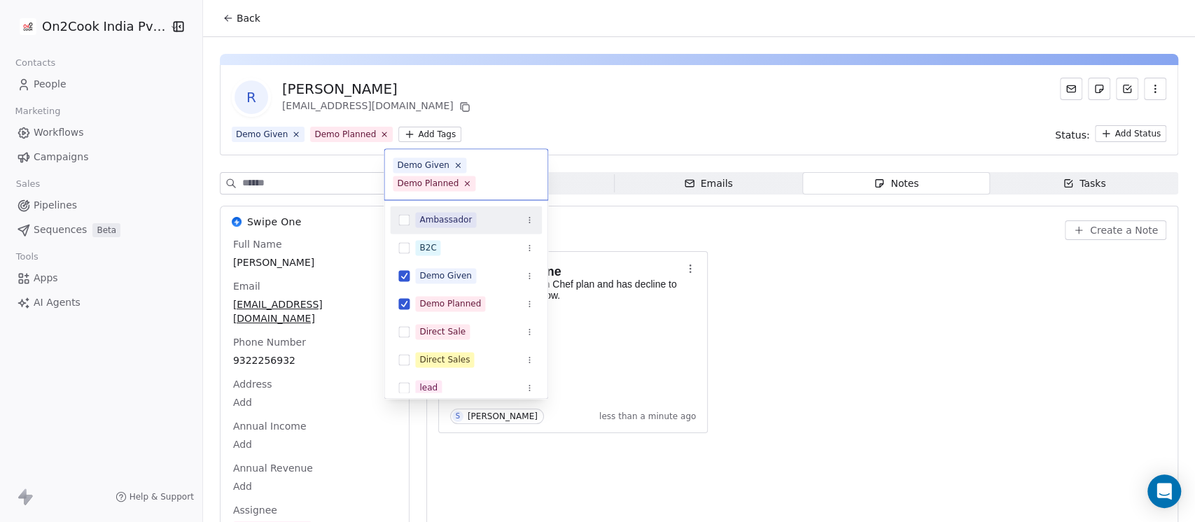
click at [589, 86] on html "On2Cook India Pvt. Ltd. Contacts People Marketing Workflows Campaigns Sales Pip…" at bounding box center [597, 261] width 1195 height 522
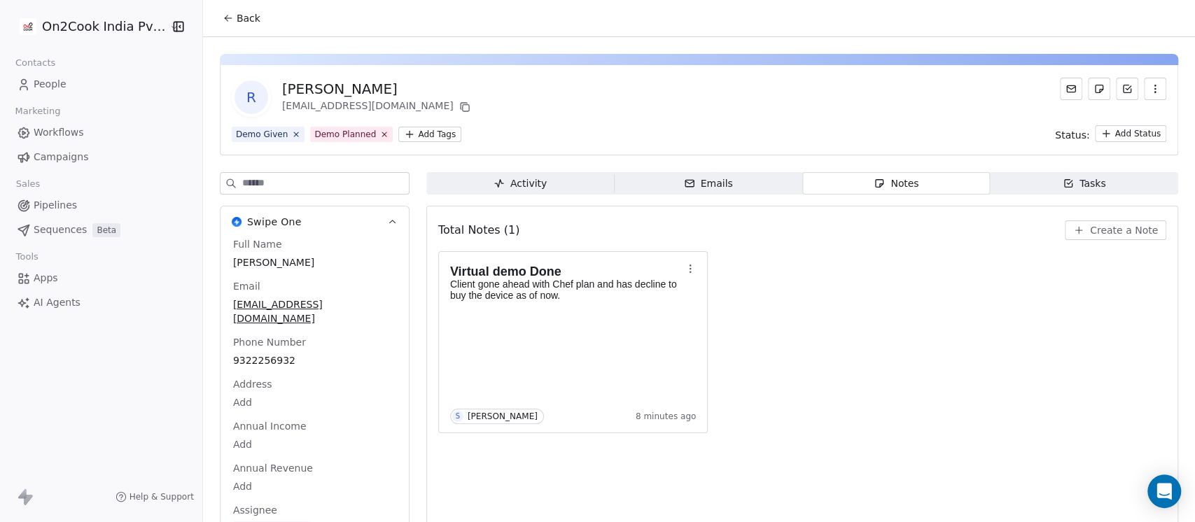
click at [227, 13] on button "Back" at bounding box center [241, 18] width 55 height 25
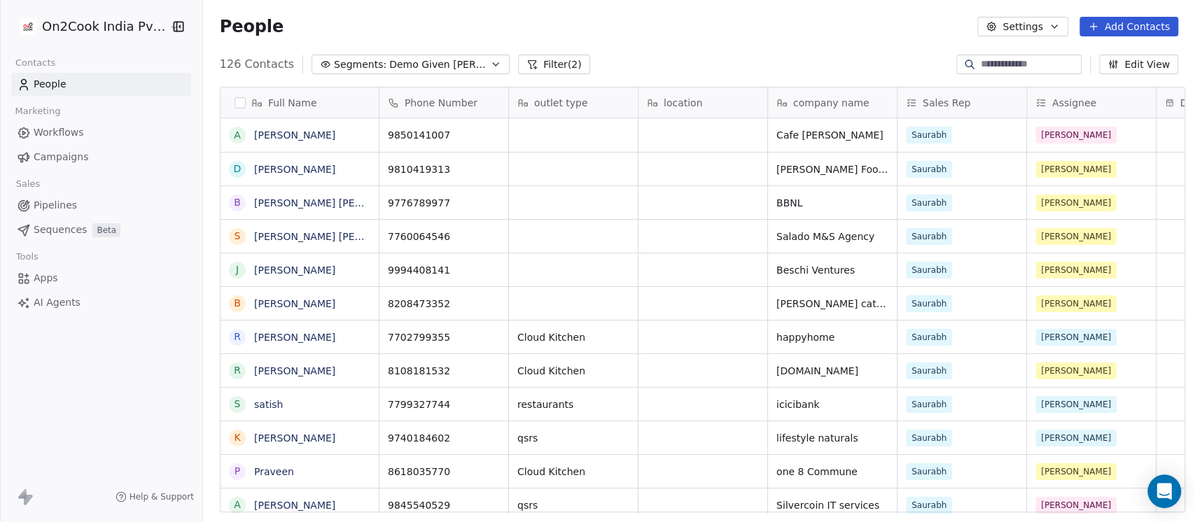
scroll to position [445, 984]
click at [849, 24] on div "People Settings Add Contacts" at bounding box center [699, 27] width 958 height 20
click at [729, 46] on div "People Settings Add Contacts" at bounding box center [699, 26] width 992 height 53
